Goal: Information Seeking & Learning: Learn about a topic

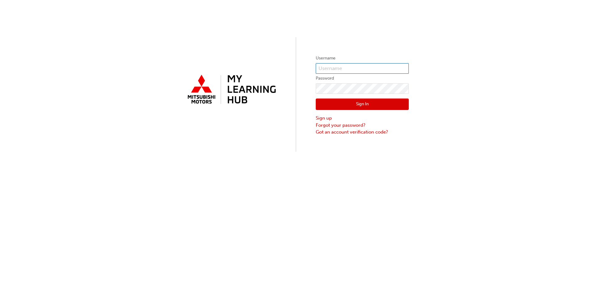
click at [347, 68] on input "text" at bounding box center [362, 68] width 93 height 11
type input "0005444960"
click button "Sign In" at bounding box center [362, 105] width 93 height 12
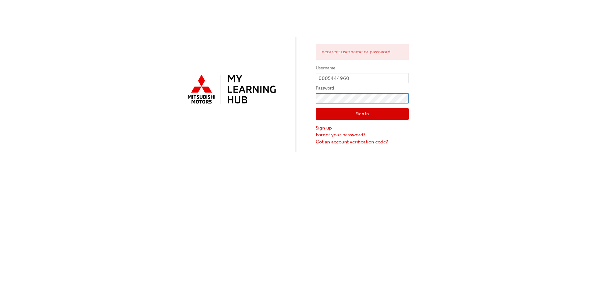
click button "Sign In" at bounding box center [362, 114] width 93 height 12
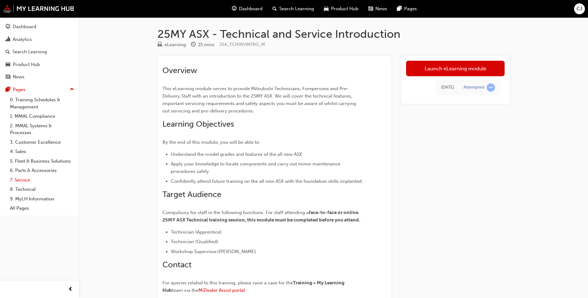
click at [24, 177] on link "7. Service" at bounding box center [41, 180] width 69 height 10
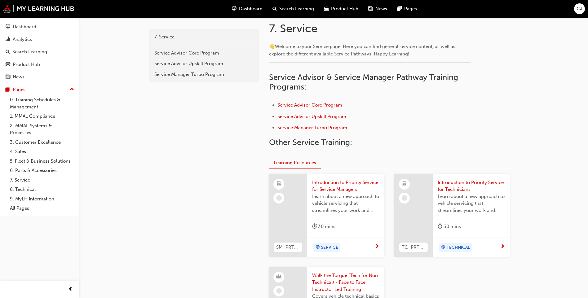
scroll to position [39, 0]
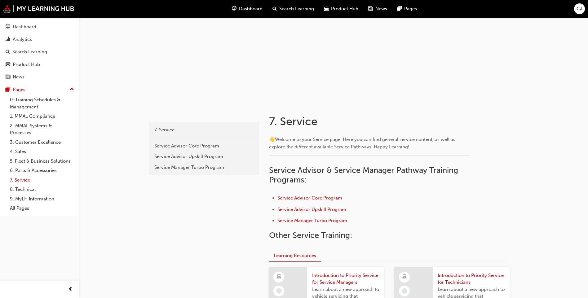
click at [26, 180] on link "7. Service" at bounding box center [41, 180] width 69 height 10
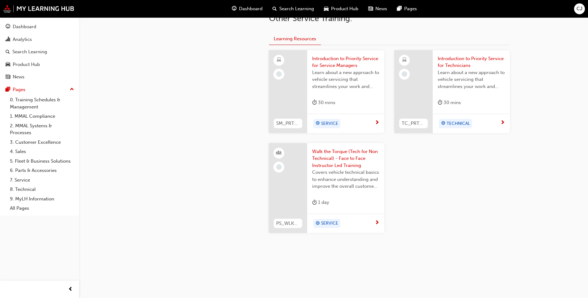
scroll to position [101, 0]
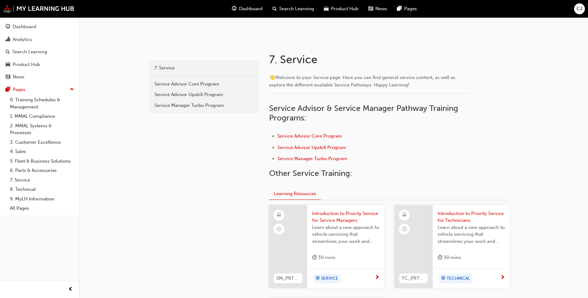
click at [344, 7] on span "Product Hub" at bounding box center [344, 8] width 27 height 7
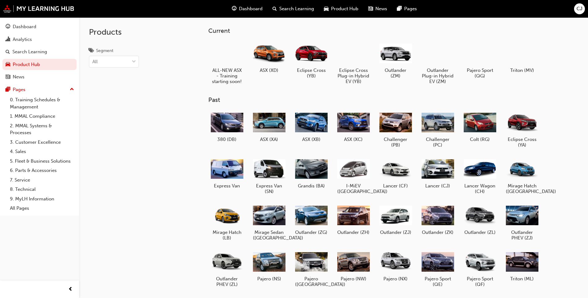
click at [286, 9] on span "Search Learning" at bounding box center [296, 8] width 35 height 7
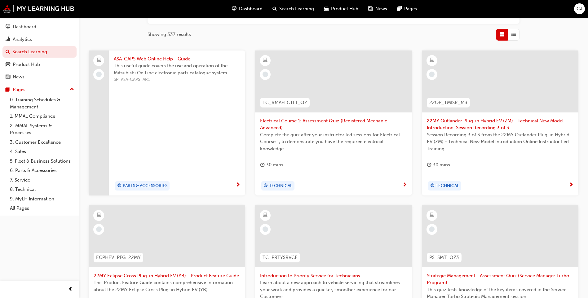
scroll to position [186, 0]
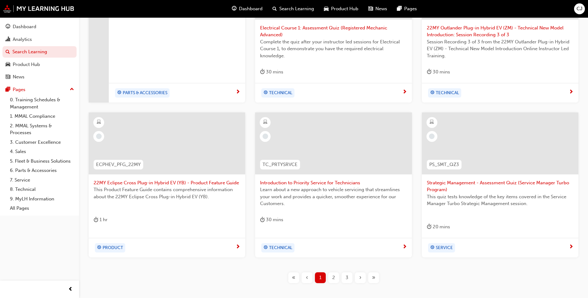
click at [332, 278] on div "2" at bounding box center [333, 277] width 11 height 11
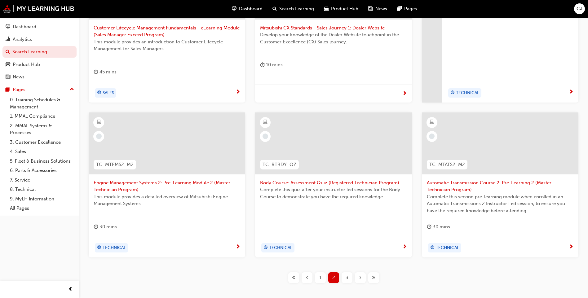
click at [347, 279] on span "3" at bounding box center [347, 277] width 3 height 7
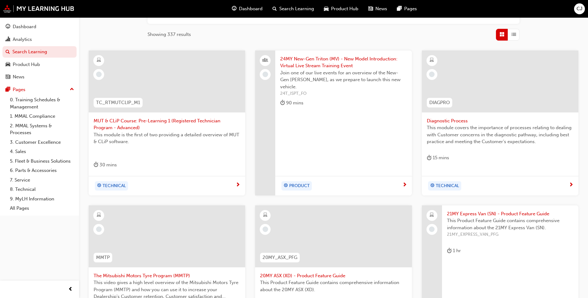
scroll to position [214, 0]
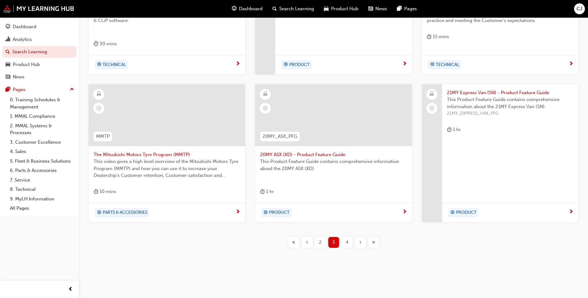
click at [348, 242] on span "4" at bounding box center [347, 242] width 3 height 7
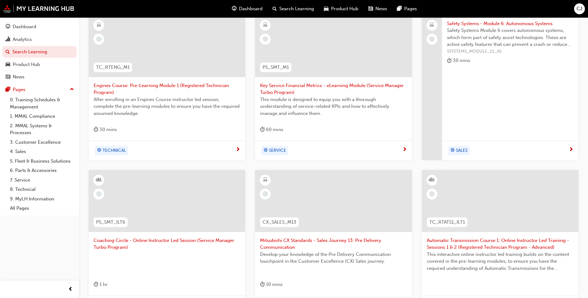
scroll to position [35, 0]
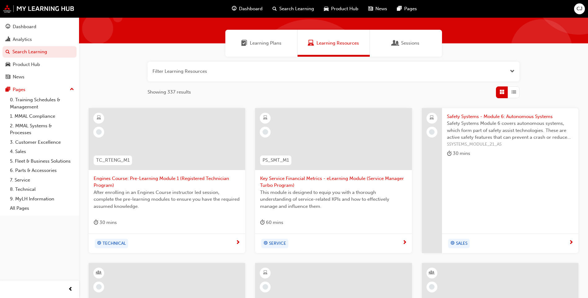
click at [407, 42] on span "Sessions" at bounding box center [410, 43] width 18 height 7
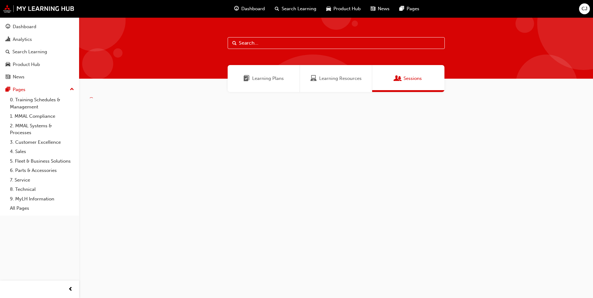
click at [267, 75] on span "Learning Plans" at bounding box center [268, 78] width 32 height 7
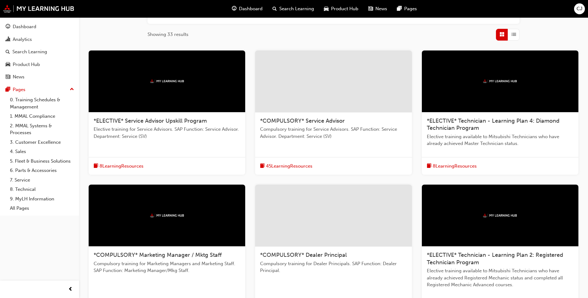
scroll to position [186, 0]
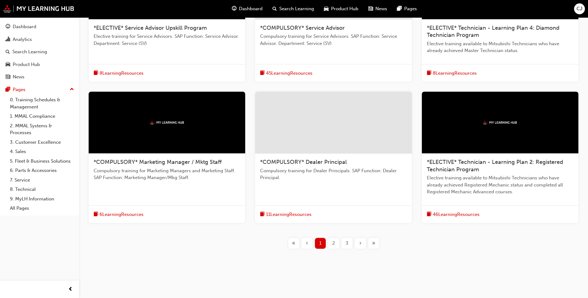
click at [332, 244] on div "2" at bounding box center [333, 243] width 11 height 11
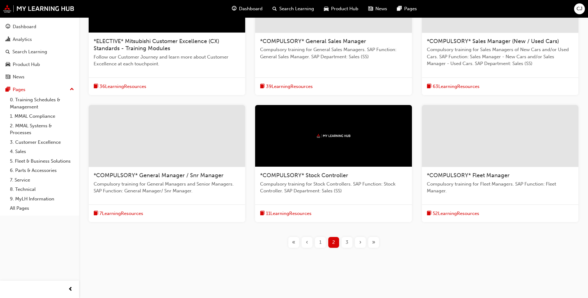
click at [347, 240] on span "3" at bounding box center [347, 242] width 3 height 7
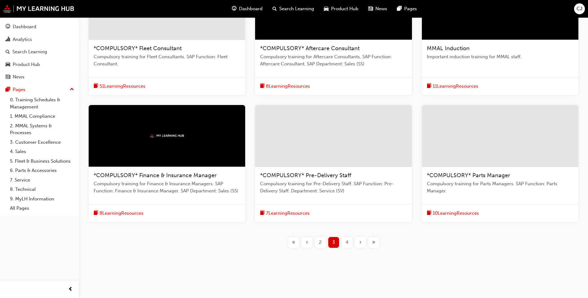
scroll to position [104, 0]
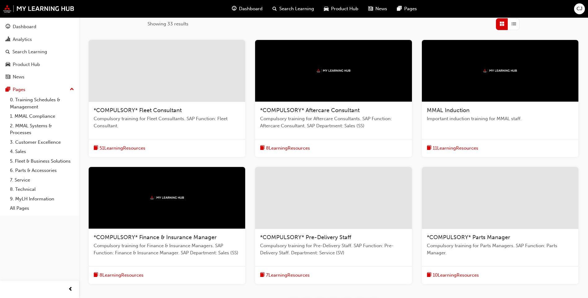
click at [296, 8] on span "Search Learning" at bounding box center [296, 8] width 35 height 7
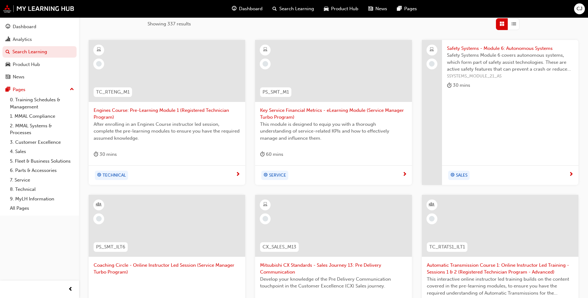
scroll to position [197, 0]
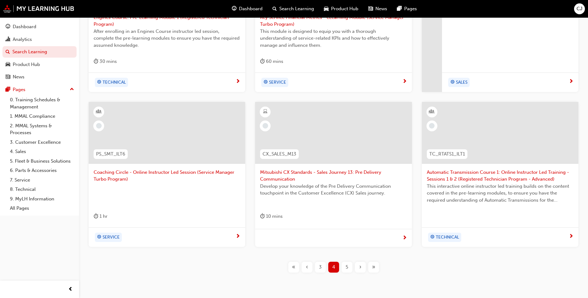
click at [344, 267] on div "5" at bounding box center [347, 267] width 11 height 11
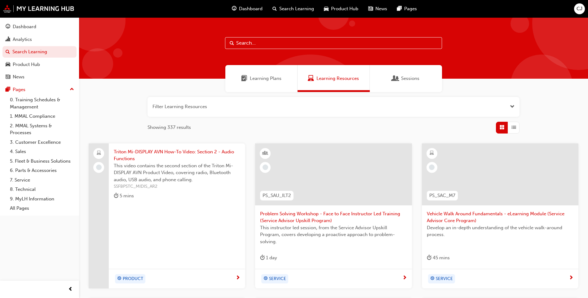
click at [268, 45] on input "text" at bounding box center [333, 43] width 217 height 12
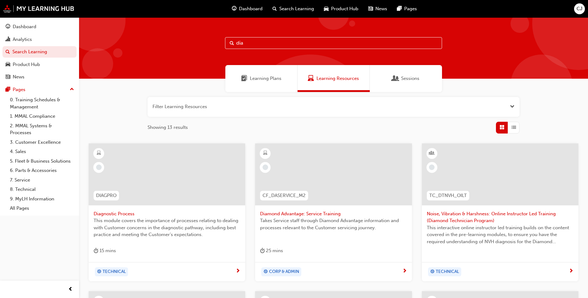
type input "dia"
click at [336, 177] on div at bounding box center [333, 175] width 157 height 62
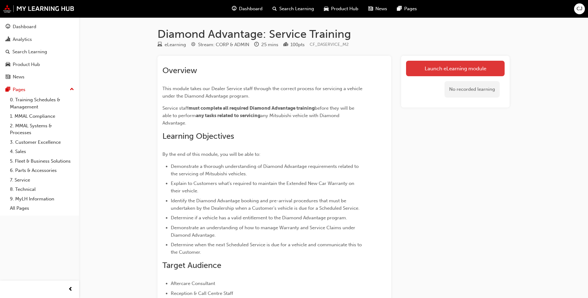
click at [453, 67] on link "Launch eLearning module" at bounding box center [455, 68] width 99 height 15
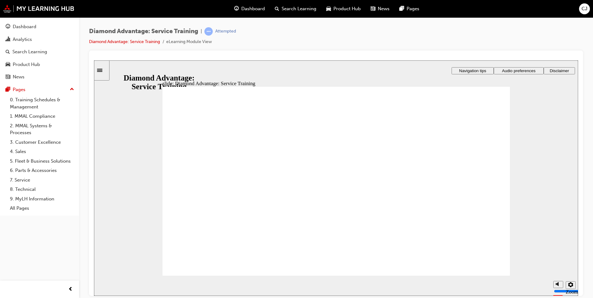
click at [556, 263] on circle "volume" at bounding box center [558, 261] width 4 height 4
drag, startPoint x: 556, startPoint y: 272, endPoint x: 551, endPoint y: 245, distance: 27.8
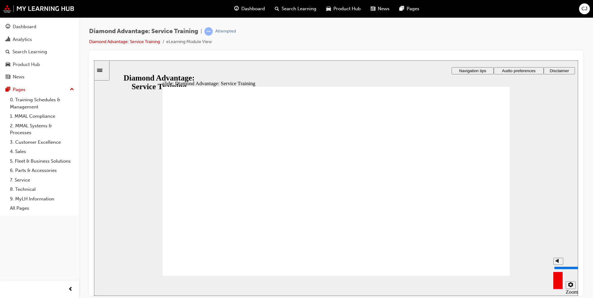
type input "10"
click at [556, 265] on input "volume" at bounding box center [574, 267] width 40 height 5
click at [144, 42] on link "Diamond Advantage: Service Training" at bounding box center [124, 41] width 71 height 5
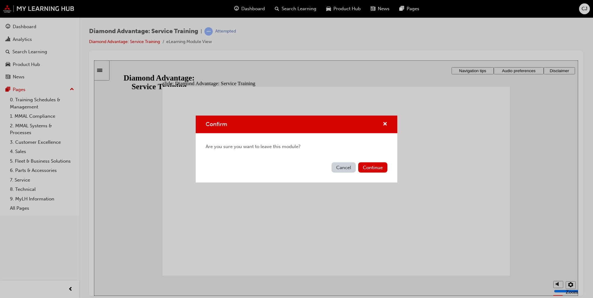
drag, startPoint x: 345, startPoint y: 168, endPoint x: 249, endPoint y: 109, distance: 113.0
click at [345, 168] on button "Cancel" at bounding box center [343, 167] width 24 height 10
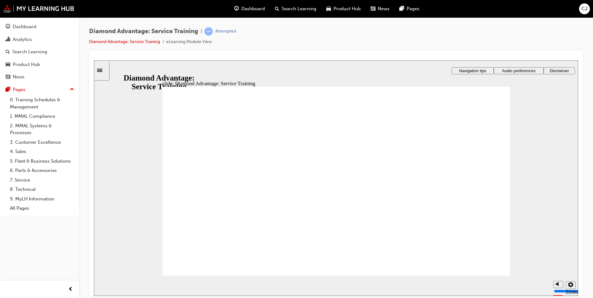
click at [480, 70] on span "Navigation tips" at bounding box center [472, 70] width 27 height 5
click at [480, 71] on span "Navigation tips" at bounding box center [472, 70] width 27 height 5
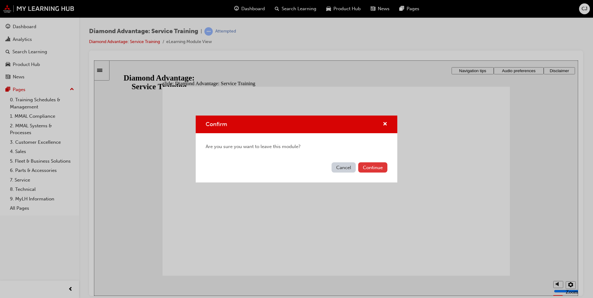
click at [376, 168] on button "Continue" at bounding box center [372, 167] width 29 height 10
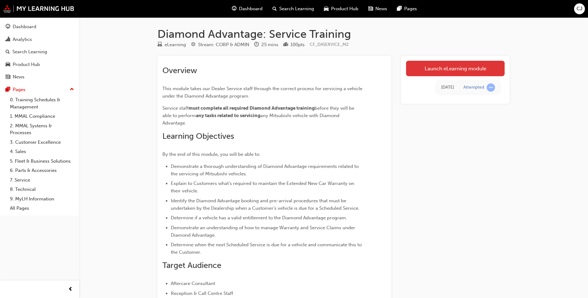
click at [432, 68] on link "Launch eLearning module" at bounding box center [455, 68] width 99 height 15
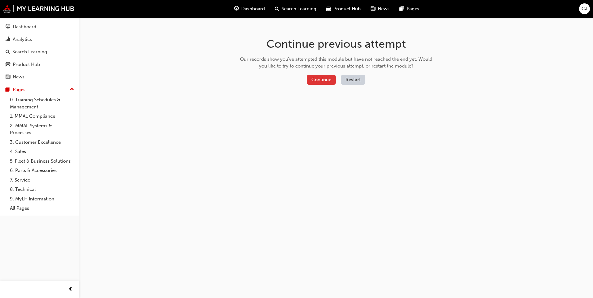
click at [322, 80] on button "Continue" at bounding box center [321, 80] width 29 height 10
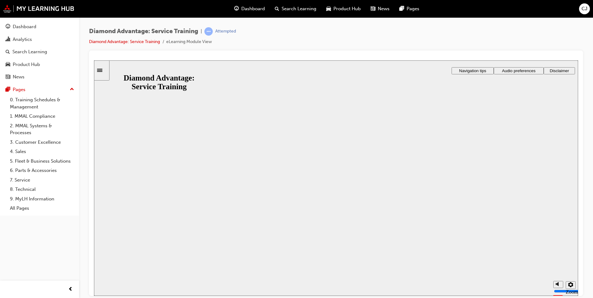
click at [118, 288] on button "Resume" at bounding box center [106, 292] width 24 height 8
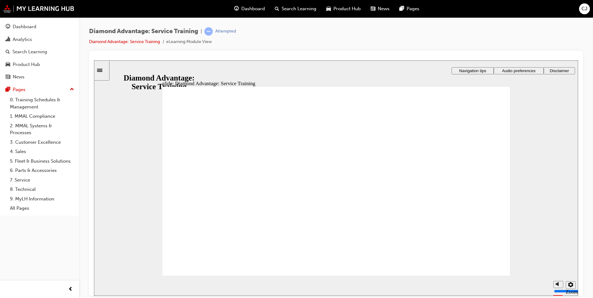
click at [211, 42] on li "eLearning Module View" at bounding box center [189, 41] width 46 height 7
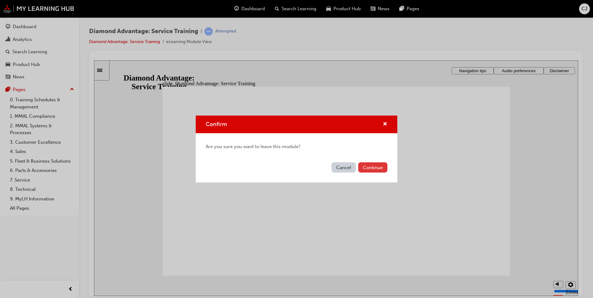
click at [378, 167] on button "Continue" at bounding box center [372, 167] width 29 height 10
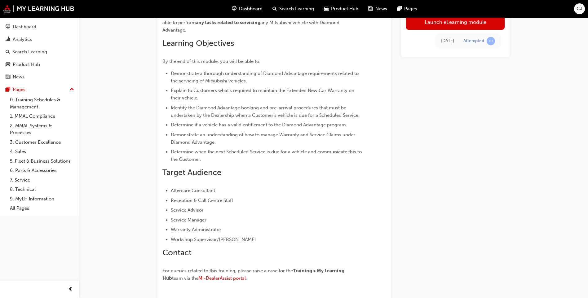
scroll to position [138, 0]
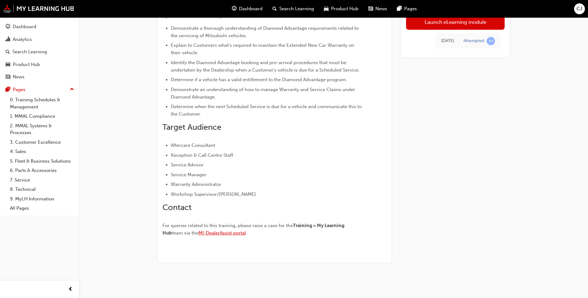
click at [220, 233] on span "MI-DealerAssist portal" at bounding box center [221, 233] width 47 height 6
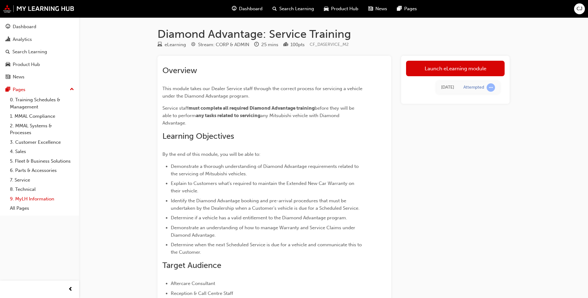
click at [38, 199] on link "9. MyLH Information" at bounding box center [41, 199] width 69 height 10
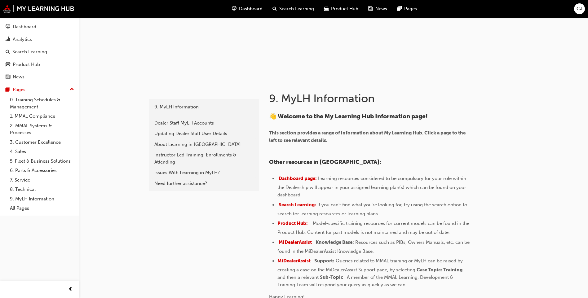
scroll to position [124, 0]
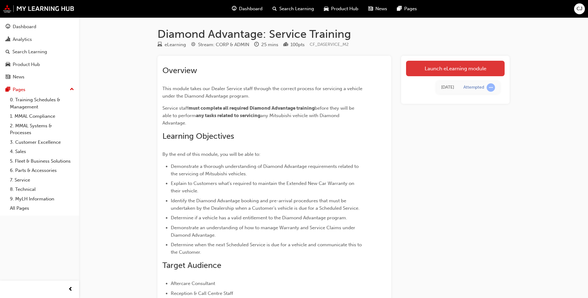
click at [448, 66] on link "Launch eLearning module" at bounding box center [455, 68] width 99 height 15
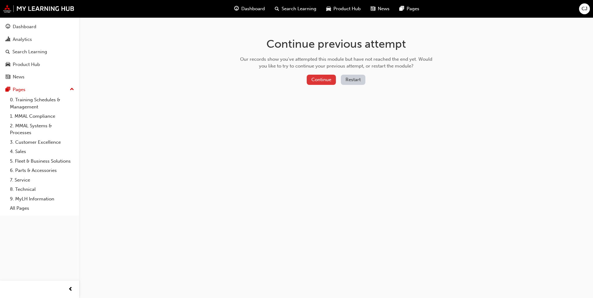
click at [327, 79] on button "Continue" at bounding box center [321, 80] width 29 height 10
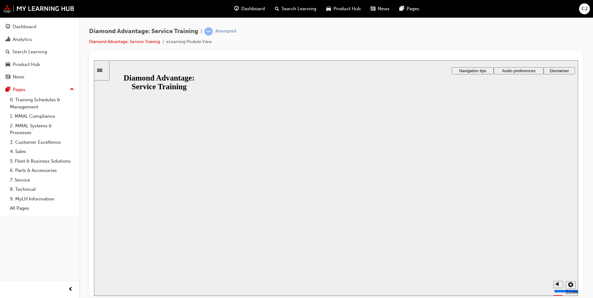
click at [118, 288] on button "Resume" at bounding box center [106, 292] width 24 height 8
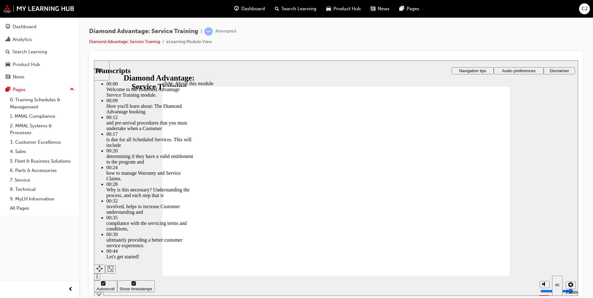
type input "47"
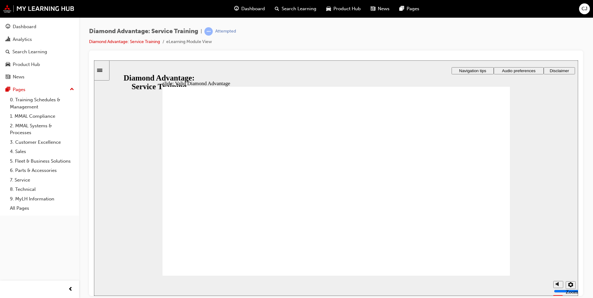
drag, startPoint x: 232, startPoint y: 200, endPoint x: 251, endPoint y: 209, distance: 20.7
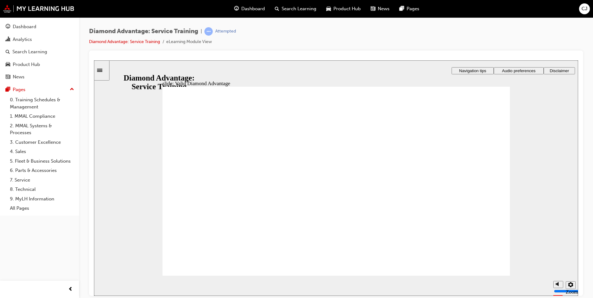
drag, startPoint x: 238, startPoint y: 212, endPoint x: 242, endPoint y: 213, distance: 3.7
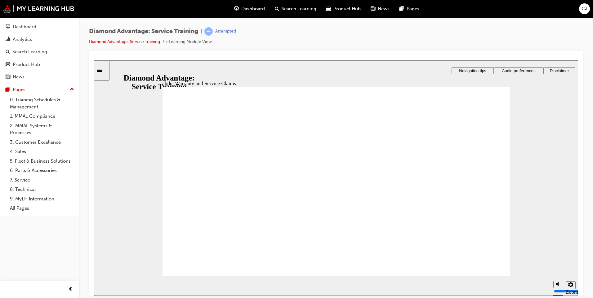
drag, startPoint x: 178, startPoint y: 158, endPoint x: 178, endPoint y: 169, distance: 10.2
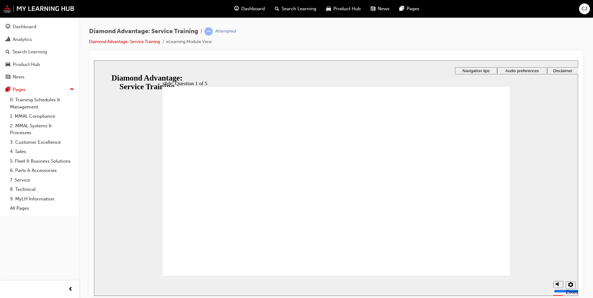
checkbox input "true"
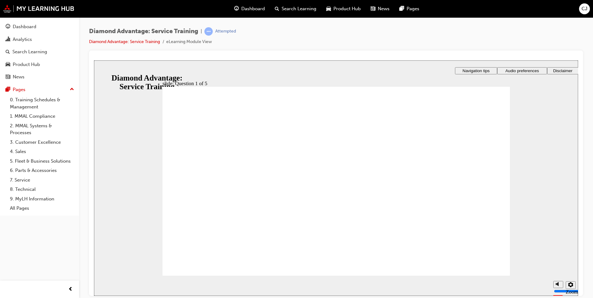
checkbox input "true"
checkbox input "false"
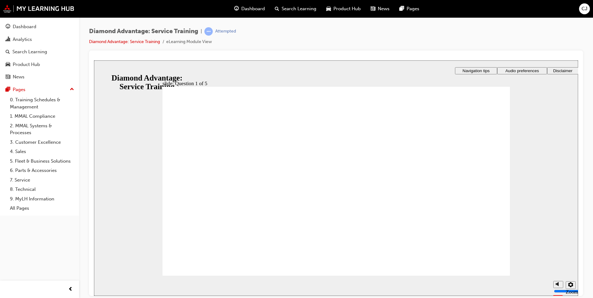
drag, startPoint x: 445, startPoint y: 266, endPoint x: 376, endPoint y: 250, distance: 70.2
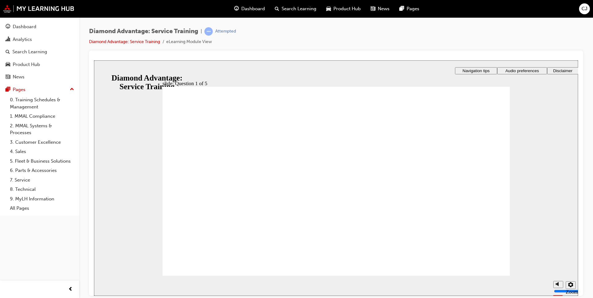
checkbox input "true"
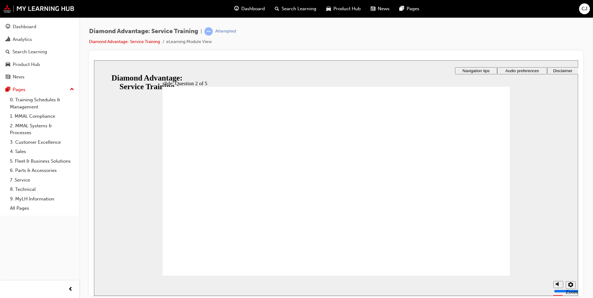
checkbox input "true"
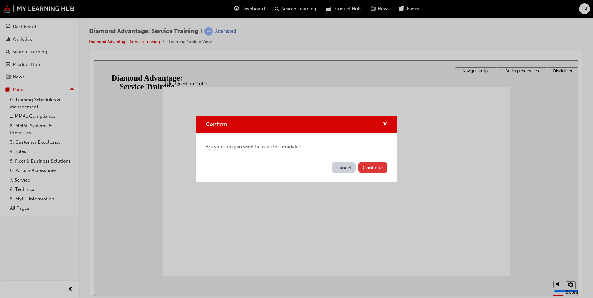
click at [374, 168] on button "Continue" at bounding box center [372, 167] width 29 height 10
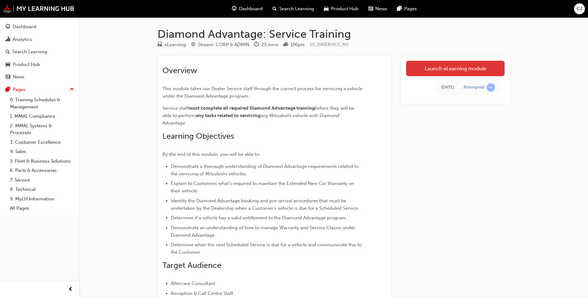
click at [437, 68] on link "Launch eLearning module" at bounding box center [455, 68] width 99 height 15
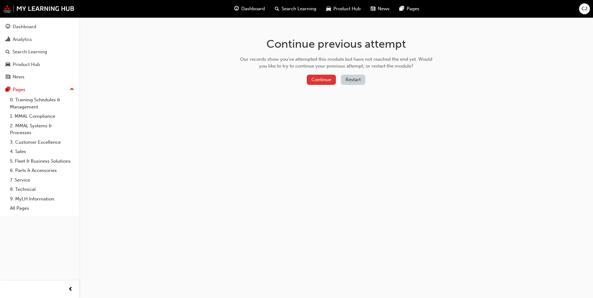
click at [323, 80] on button "Continue" at bounding box center [321, 80] width 29 height 10
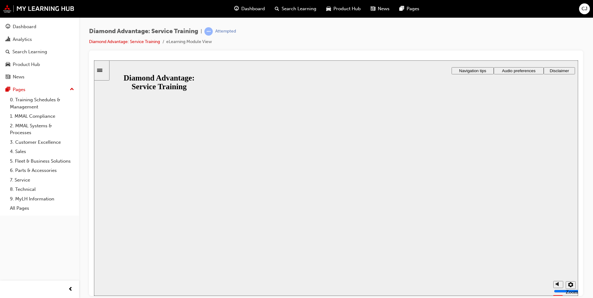
click at [118, 288] on button "Resume" at bounding box center [106, 292] width 24 height 8
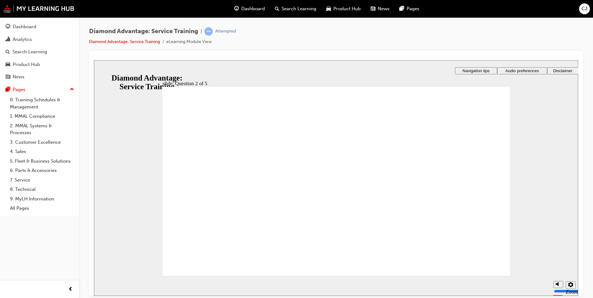
drag, startPoint x: 183, startPoint y: 178, endPoint x: 187, endPoint y: 191, distance: 13.5
checkbox input "true"
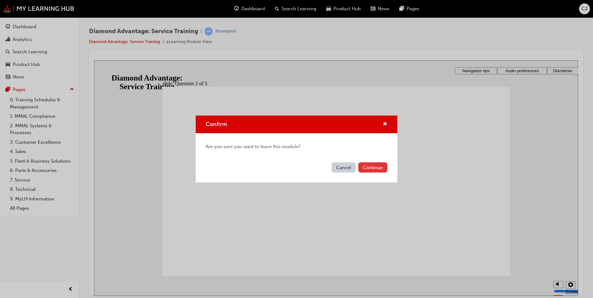
click at [373, 170] on button "Continue" at bounding box center [372, 167] width 29 height 10
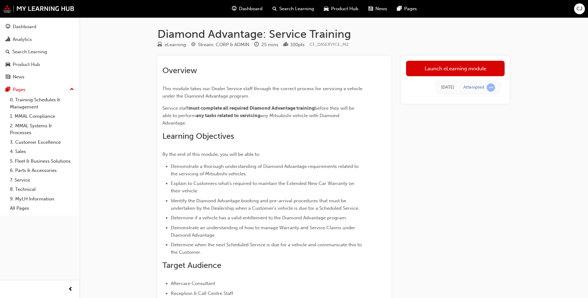
drag, startPoint x: 456, startPoint y: 69, endPoint x: 453, endPoint y: 69, distance: 3.4
click at [455, 69] on link "Launch eLearning module" at bounding box center [455, 68] width 99 height 15
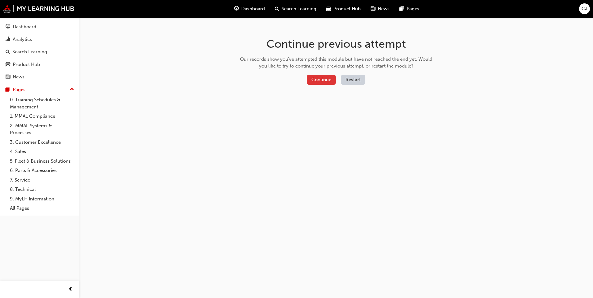
click at [319, 80] on button "Continue" at bounding box center [321, 80] width 29 height 10
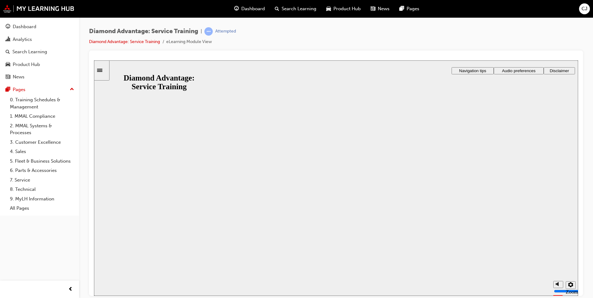
click at [118, 288] on button "Resume" at bounding box center [106, 292] width 24 height 8
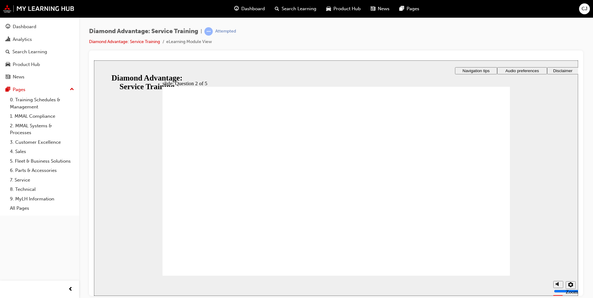
checkbox input "true"
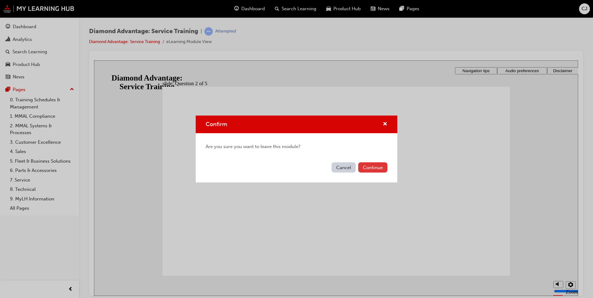
click at [366, 168] on button "Continue" at bounding box center [372, 167] width 29 height 10
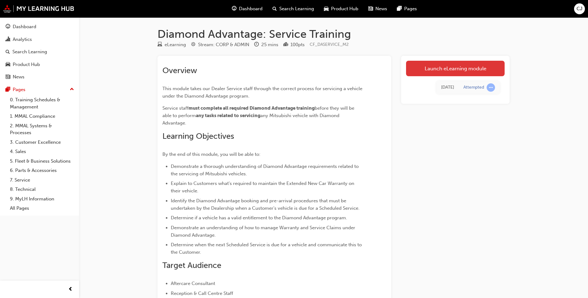
click at [438, 69] on link "Launch eLearning module" at bounding box center [455, 68] width 99 height 15
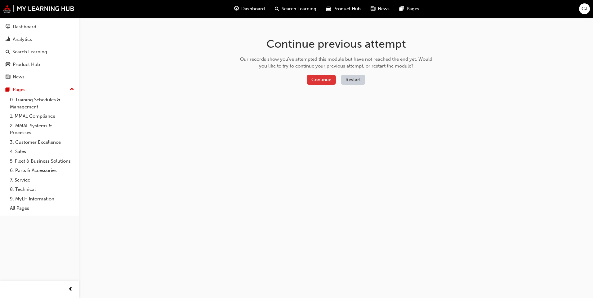
click at [321, 82] on button "Continue" at bounding box center [321, 80] width 29 height 10
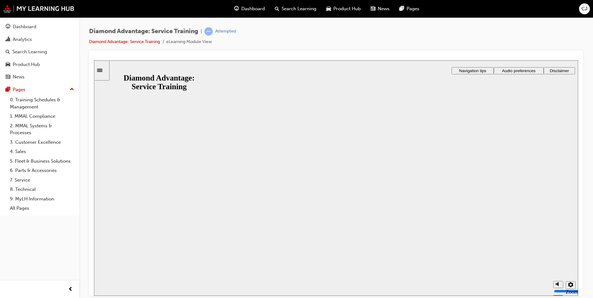
click at [118, 288] on button "Resume" at bounding box center [106, 292] width 24 height 8
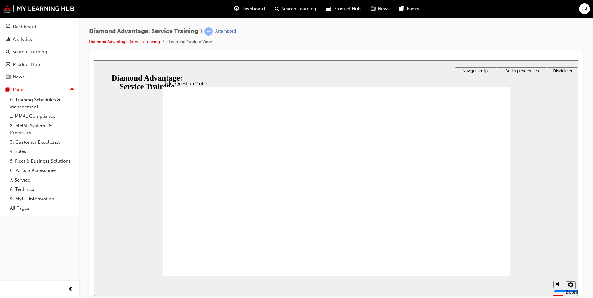
checkbox input "true"
drag, startPoint x: 178, startPoint y: 188, endPoint x: 180, endPoint y: 183, distance: 5.7
checkbox input "true"
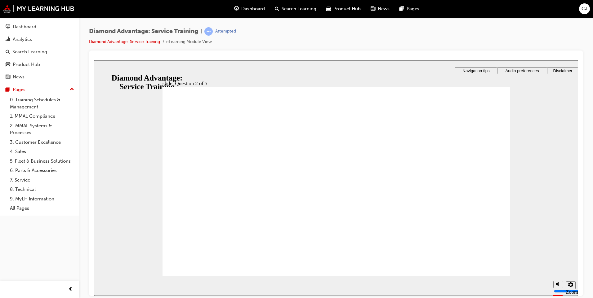
checkbox input "true"
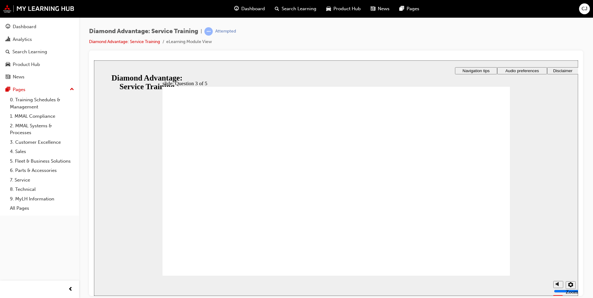
checkbox input "true"
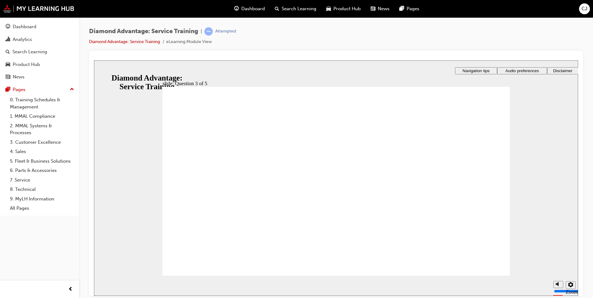
radio input "true"
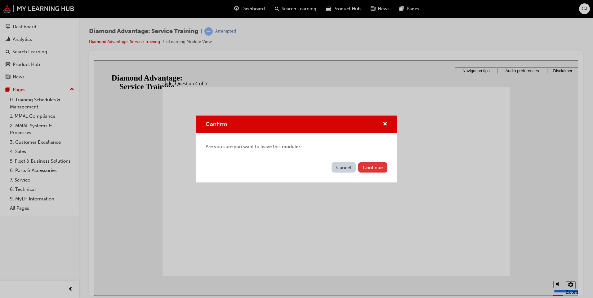
click at [370, 168] on button "Continue" at bounding box center [372, 167] width 29 height 10
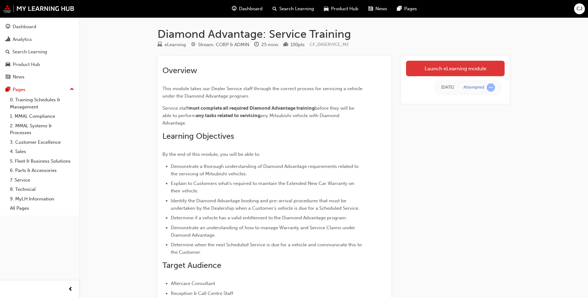
click at [444, 64] on link "Launch eLearning module" at bounding box center [455, 68] width 99 height 15
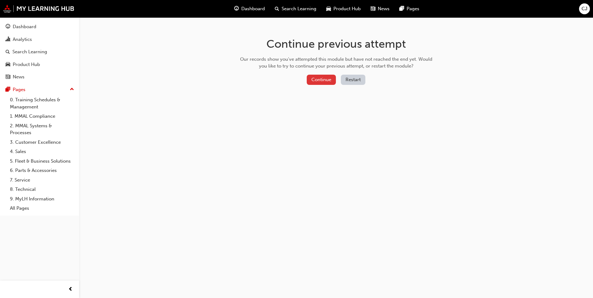
click at [317, 82] on button "Continue" at bounding box center [321, 80] width 29 height 10
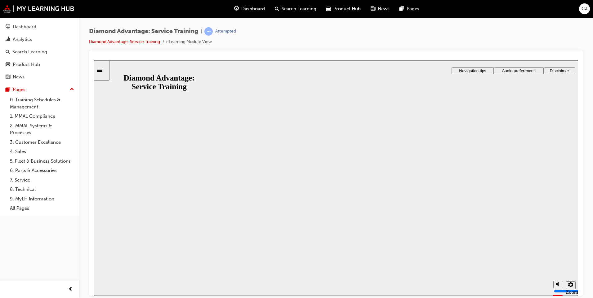
drag, startPoint x: 323, startPoint y: 190, endPoint x: 319, endPoint y: 196, distance: 6.8
click at [118, 288] on button "Resume" at bounding box center [106, 292] width 24 height 8
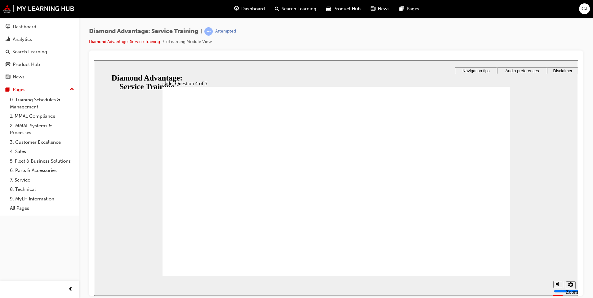
radio input "true"
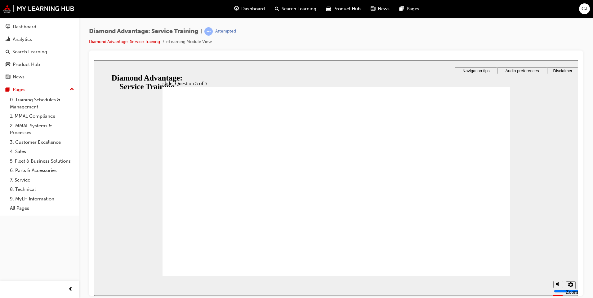
radio input "true"
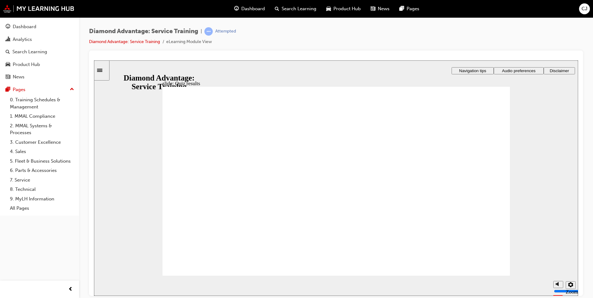
drag, startPoint x: 334, startPoint y: 245, endPoint x: 325, endPoint y: 242, distance: 8.9
checkbox input "true"
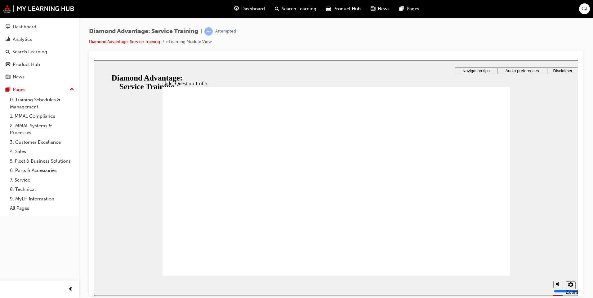
checkbox input "true"
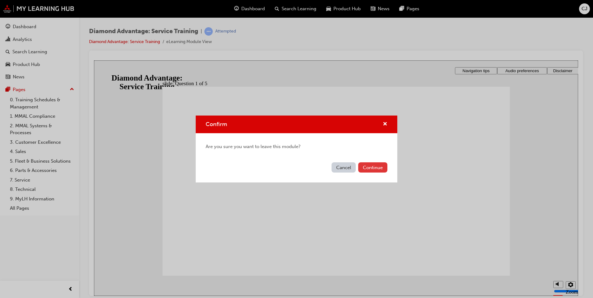
click at [374, 168] on button "Continue" at bounding box center [372, 167] width 29 height 10
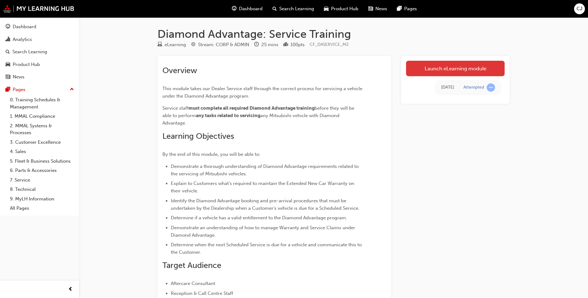
click at [437, 70] on link "Launch eLearning module" at bounding box center [455, 68] width 99 height 15
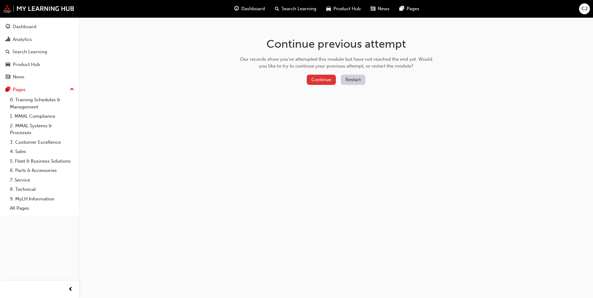
click at [322, 79] on button "Continue" at bounding box center [321, 80] width 29 height 10
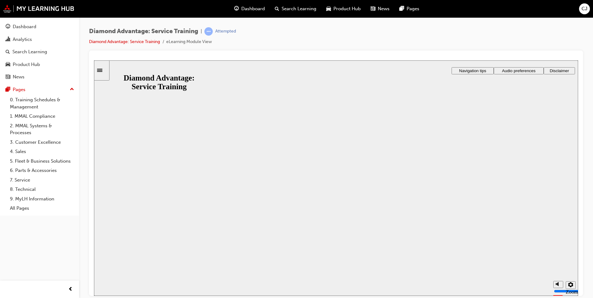
click at [118, 288] on button "Resume" at bounding box center [106, 292] width 24 height 8
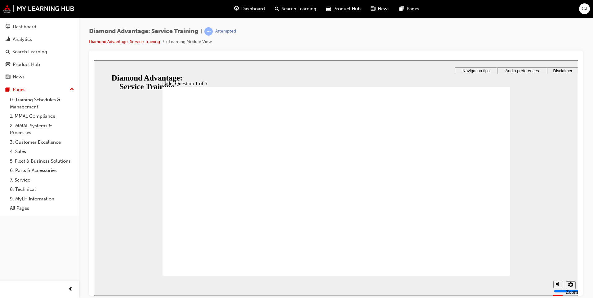
checkbox input "true"
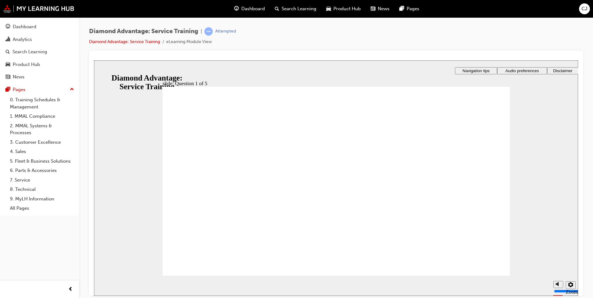
checkbox input "true"
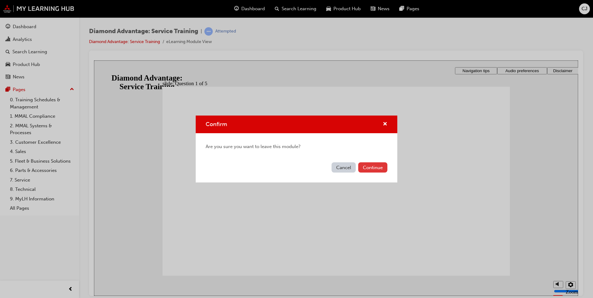
click at [365, 169] on button "Continue" at bounding box center [372, 167] width 29 height 10
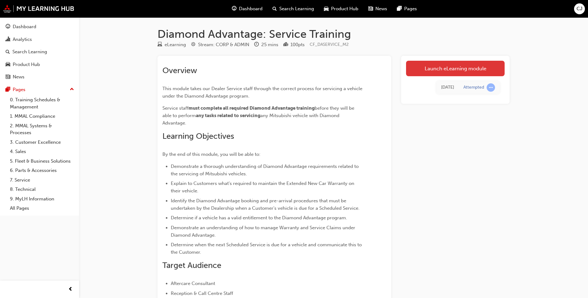
click at [425, 69] on link "Launch eLearning module" at bounding box center [455, 68] width 99 height 15
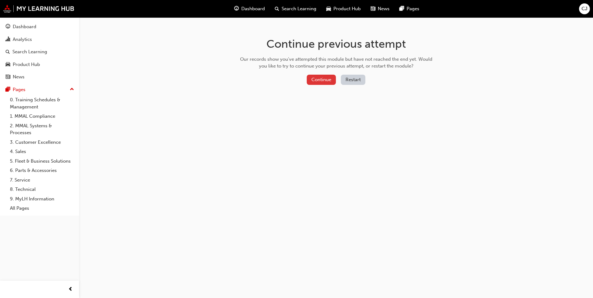
click at [316, 82] on button "Continue" at bounding box center [321, 80] width 29 height 10
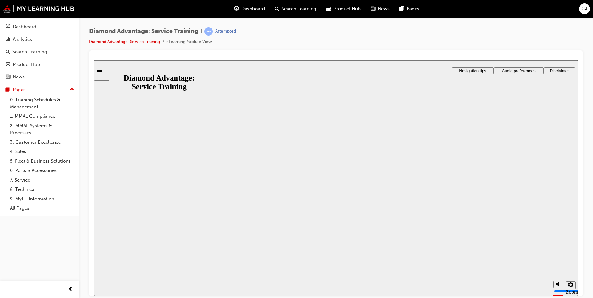
click at [118, 288] on button "Resume" at bounding box center [106, 292] width 24 height 8
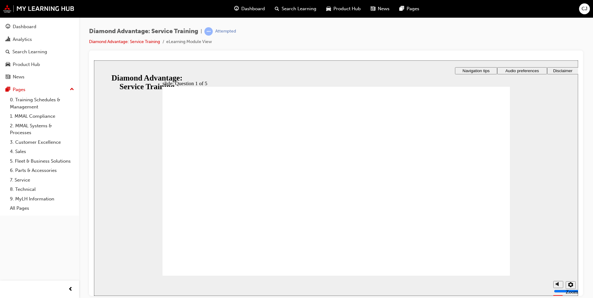
drag, startPoint x: 182, startPoint y: 157, endPoint x: 182, endPoint y: 171, distance: 14.3
checkbox input "true"
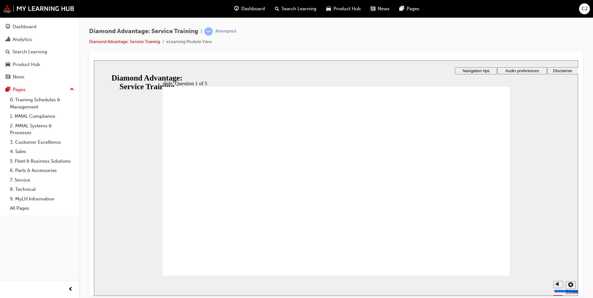
checkbox input "true"
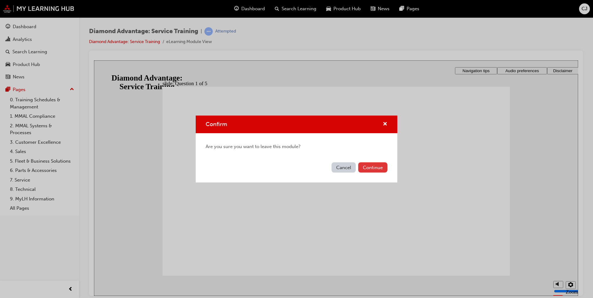
click at [369, 166] on button "Continue" at bounding box center [372, 167] width 29 height 10
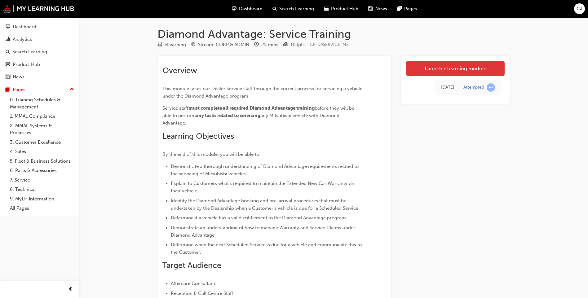
click at [432, 70] on link "Launch eLearning module" at bounding box center [455, 68] width 99 height 15
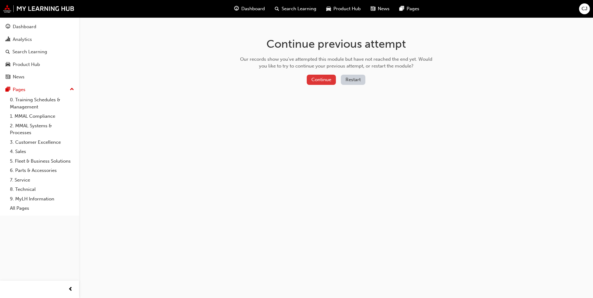
click at [309, 78] on button "Continue" at bounding box center [321, 80] width 29 height 10
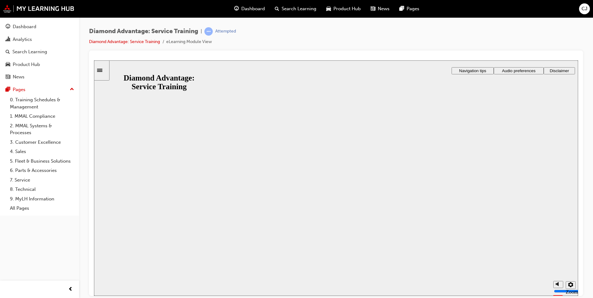
drag, startPoint x: 323, startPoint y: 189, endPoint x: 316, endPoint y: 189, distance: 6.8
click at [118, 288] on button "Resume" at bounding box center [106, 292] width 24 height 8
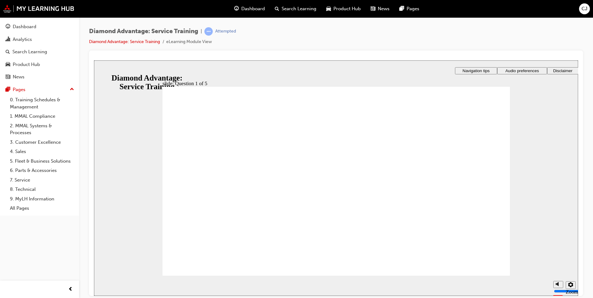
checkbox input "true"
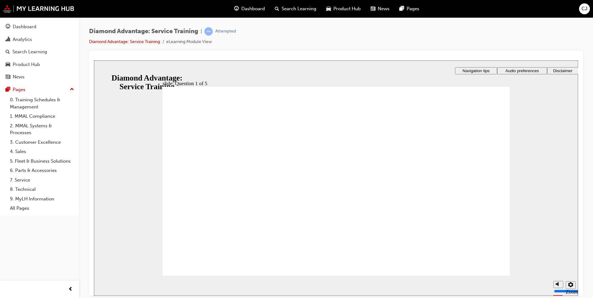
checkbox input "true"
drag, startPoint x: 176, startPoint y: 153, endPoint x: 179, endPoint y: 160, distance: 8.5
checkbox input "false"
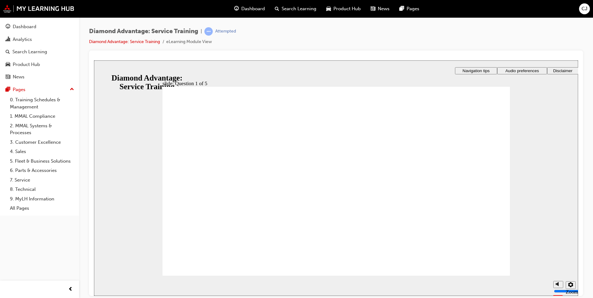
checkbox input "true"
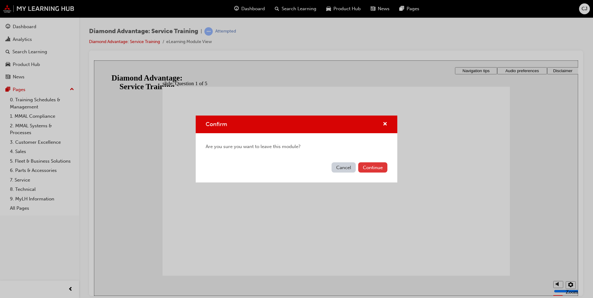
click at [365, 170] on button "Continue" at bounding box center [372, 167] width 29 height 10
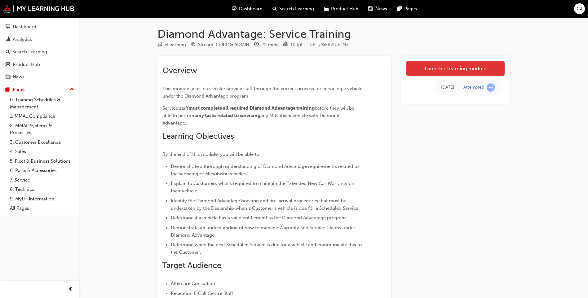
click at [438, 66] on link "Launch eLearning module" at bounding box center [455, 68] width 99 height 15
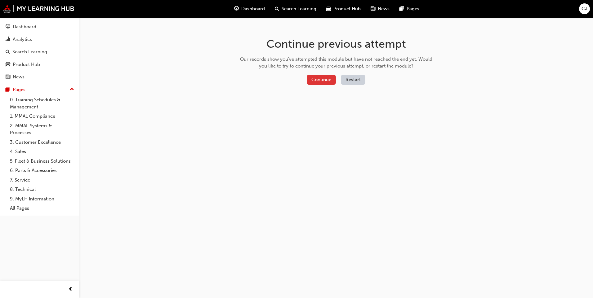
click at [316, 78] on button "Continue" at bounding box center [321, 80] width 29 height 10
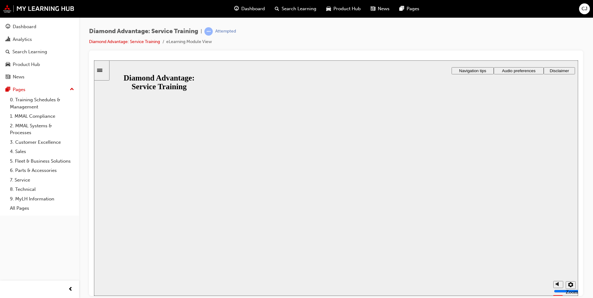
click at [118, 288] on button "Resume" at bounding box center [106, 292] width 24 height 8
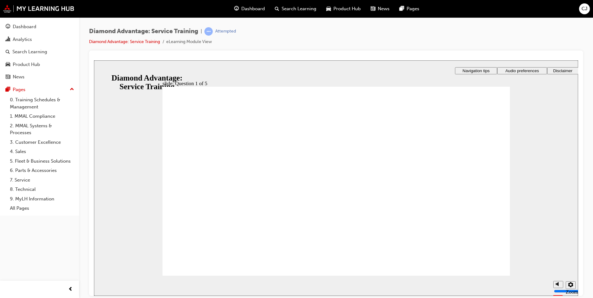
checkbox input "true"
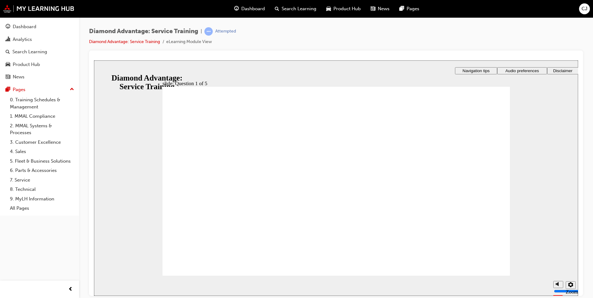
checkbox input "true"
drag, startPoint x: 313, startPoint y: 232, endPoint x: 293, endPoint y: 207, distance: 32.0
drag, startPoint x: 180, startPoint y: 205, endPoint x: 188, endPoint y: 202, distance: 8.1
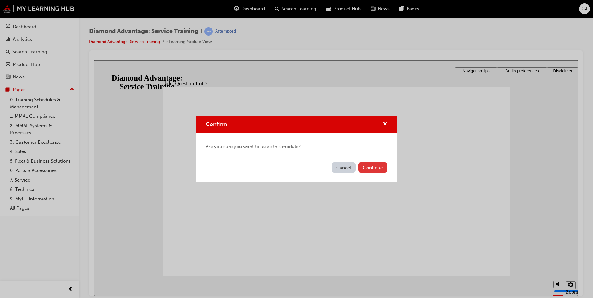
click at [367, 166] on button "Continue" at bounding box center [372, 167] width 29 height 10
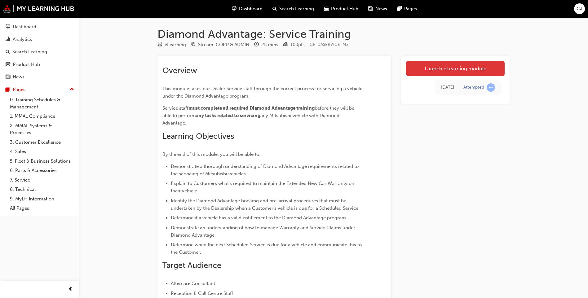
click at [439, 63] on link "Launch eLearning module" at bounding box center [455, 68] width 99 height 15
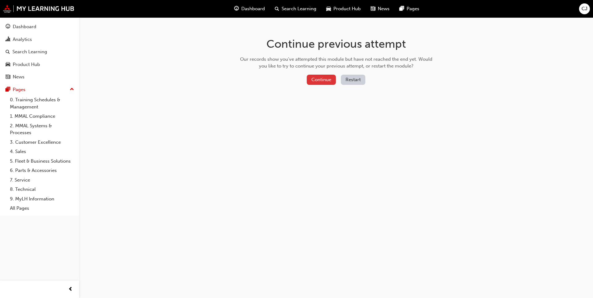
click at [316, 79] on button "Continue" at bounding box center [321, 80] width 29 height 10
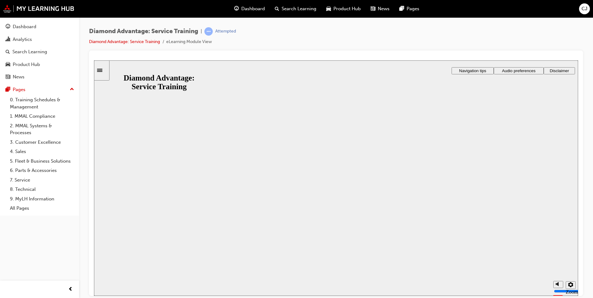
click at [118, 288] on button "Resume" at bounding box center [106, 292] width 24 height 8
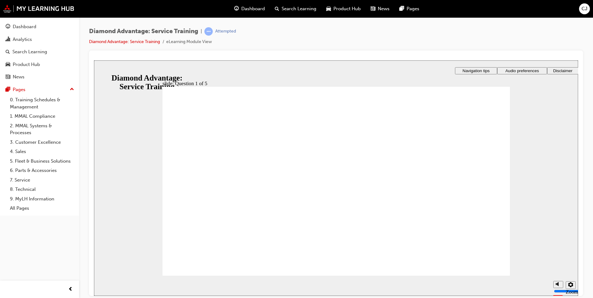
drag, startPoint x: 183, startPoint y: 236, endPoint x: 183, endPoint y: 239, distance: 3.1
checkbox input "true"
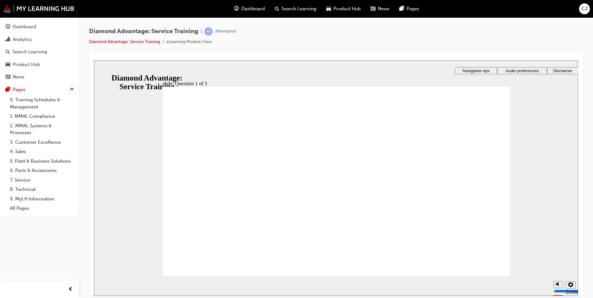
checkbox input "true"
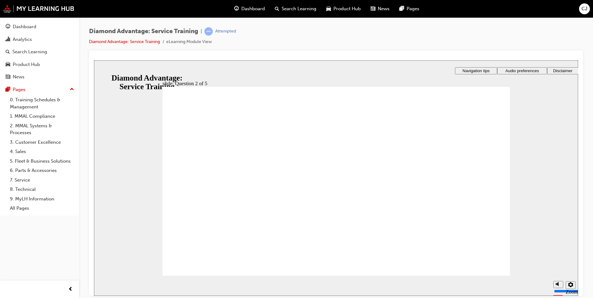
checkbox input "true"
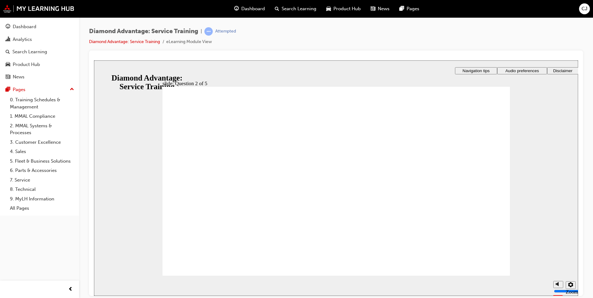
drag, startPoint x: 179, startPoint y: 167, endPoint x: 180, endPoint y: 162, distance: 4.8
checkbox input "true"
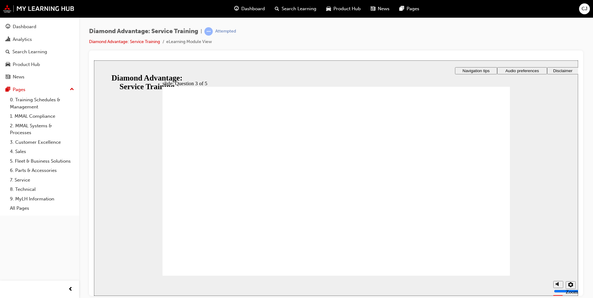
drag, startPoint x: 180, startPoint y: 172, endPoint x: 182, endPoint y: 175, distance: 3.6
checkbox input "true"
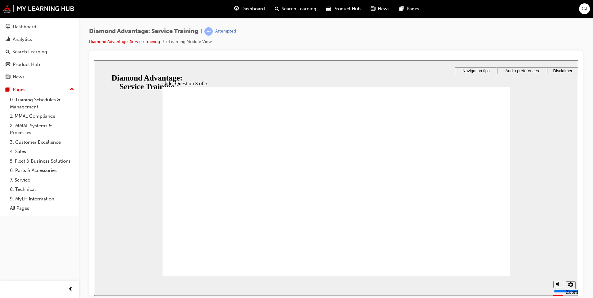
radio input "true"
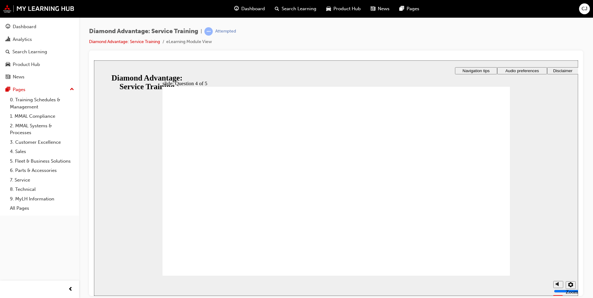
drag, startPoint x: 180, startPoint y: 176, endPoint x: 179, endPoint y: 184, distance: 7.9
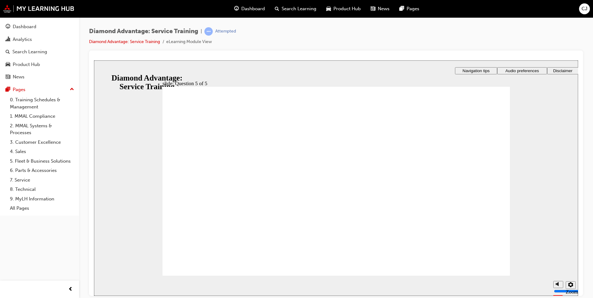
radio input "true"
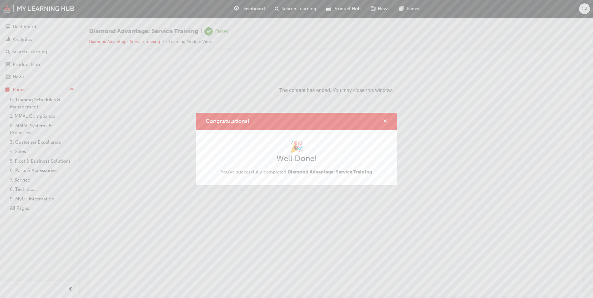
click at [384, 120] on span "cross-icon" at bounding box center [384, 122] width 5 height 6
